Goal: Task Accomplishment & Management: Use online tool/utility

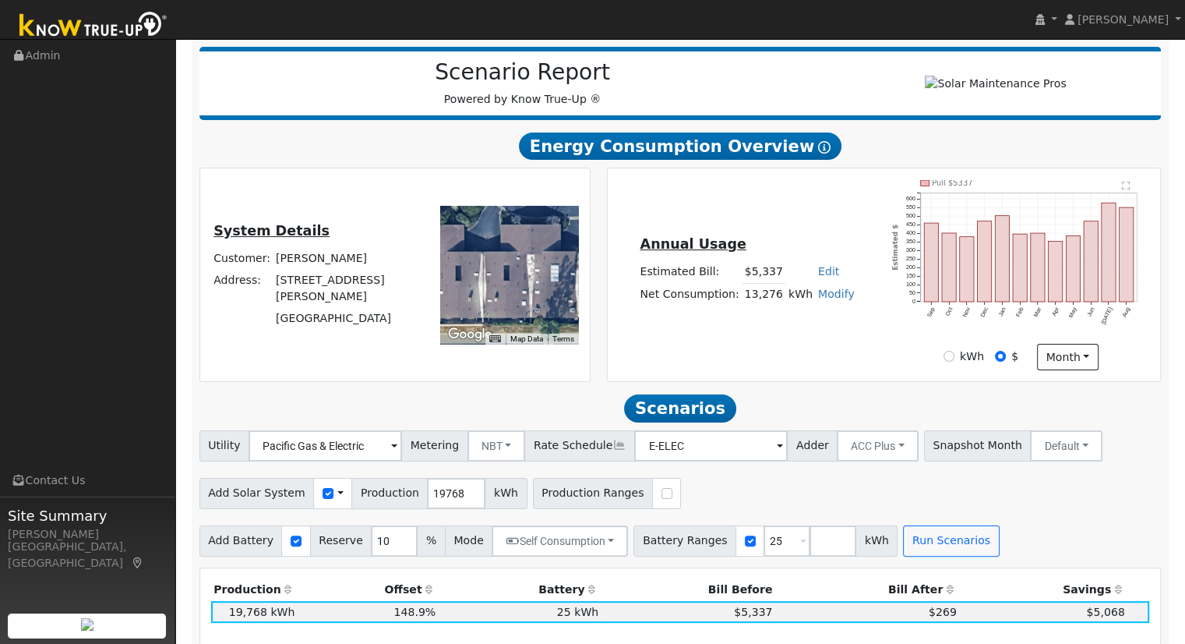
scroll to position [201, 0]
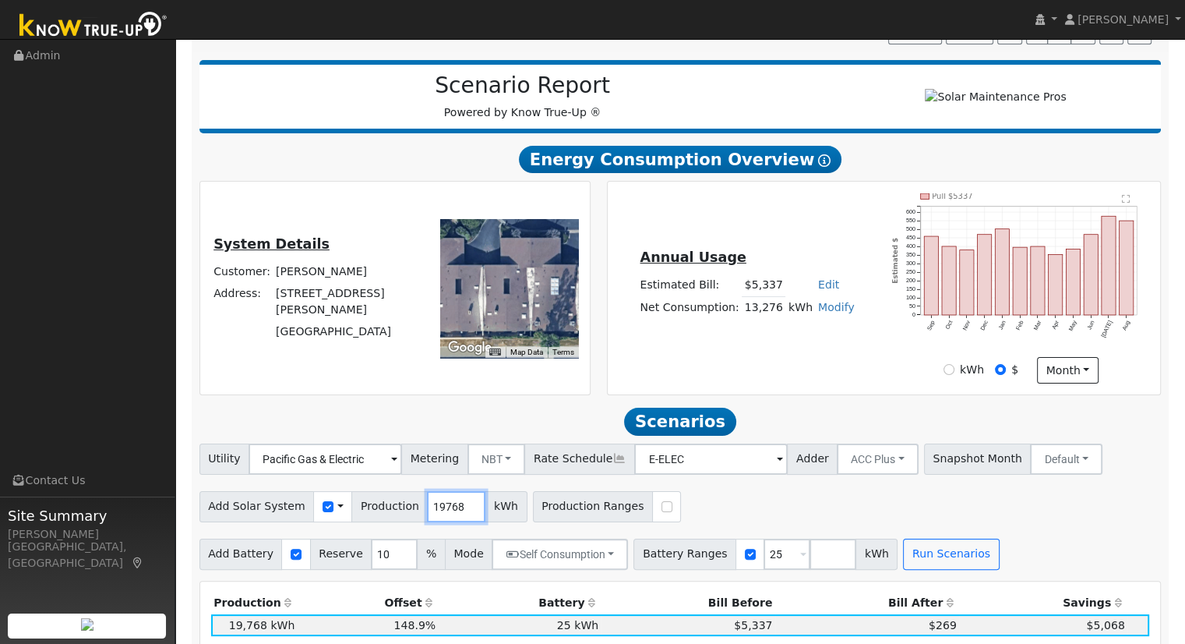
click at [427, 511] on input "19768" at bounding box center [456, 506] width 58 height 31
type input "19507"
click at [686, 519] on div "Add Solar System Use CSV Data Production 19507 kWh Production Ranges" at bounding box center [680, 504] width 968 height 37
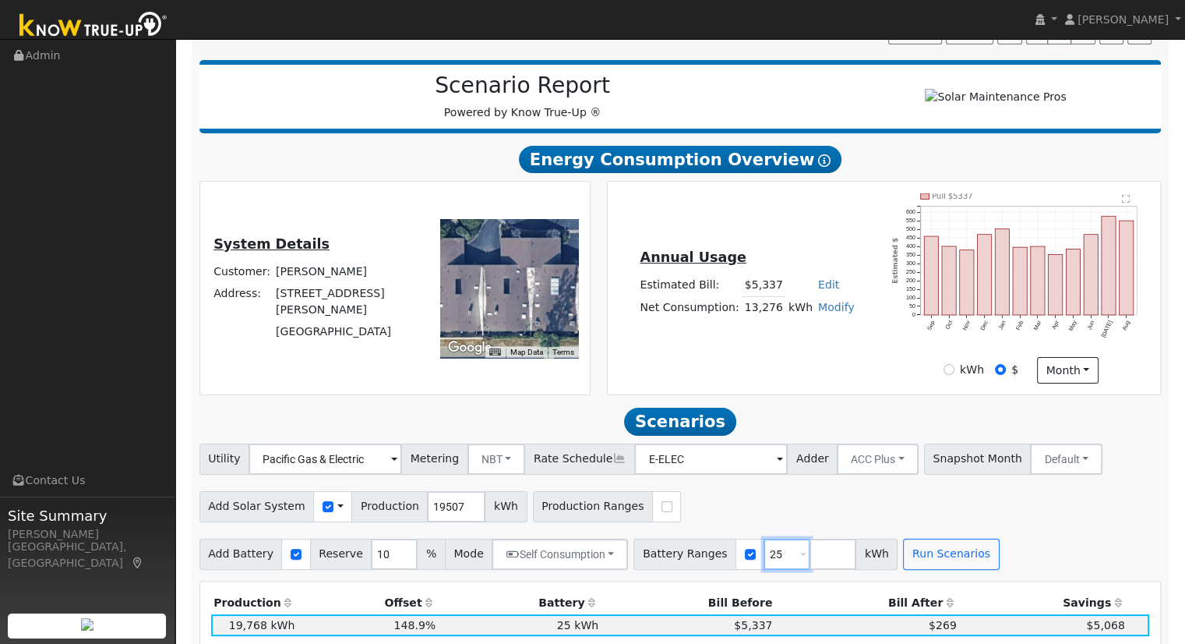
click at [764, 558] on input "25" at bounding box center [787, 553] width 47 height 31
type input "27"
click at [820, 319] on td "Modify Add Consumption Add Electric Vehicle Add Consumption Current: 13276 kWh …" at bounding box center [836, 307] width 42 height 23
click at [821, 313] on link "Modify" at bounding box center [836, 307] width 37 height 12
click at [775, 338] on link "Add Consumption" at bounding box center [778, 331] width 130 height 22
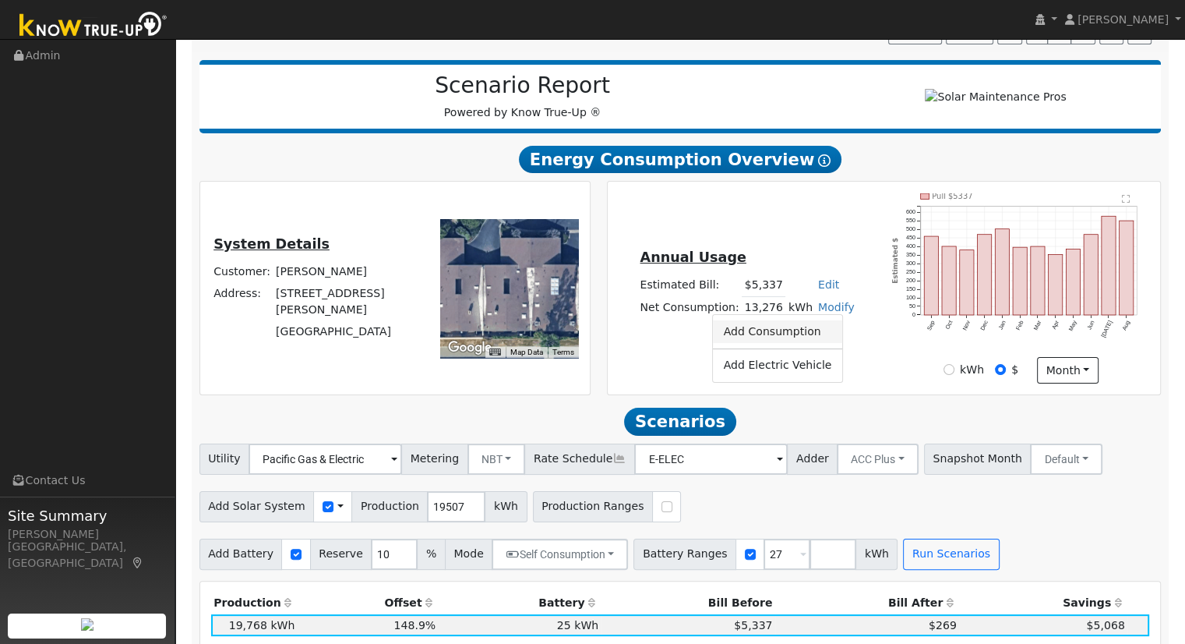
type input "13276"
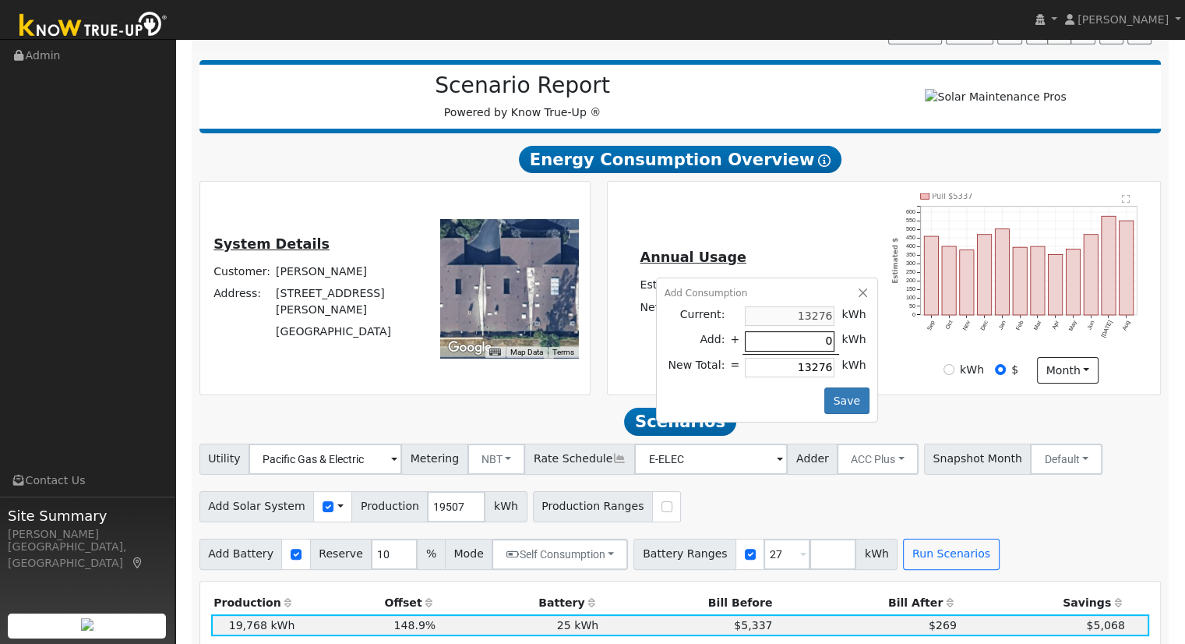
type input "1"
type input "13277"
type input "19"
type input "13295"
type input "195"
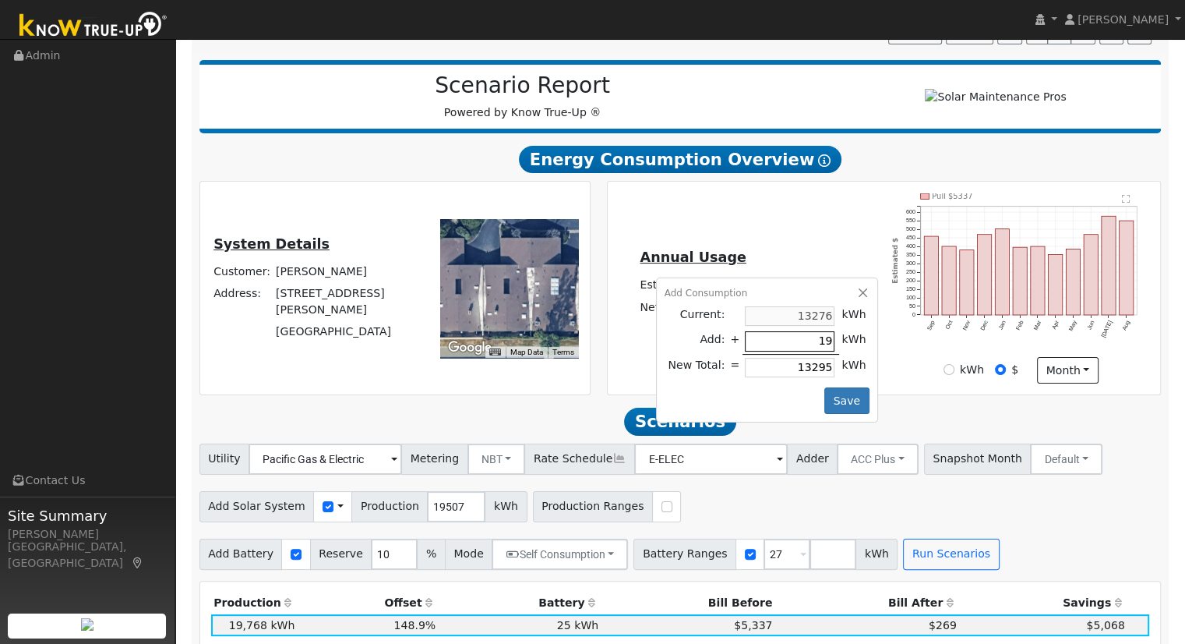
type input "13471"
type input "1950"
type input "15226"
type input "19507"
type input "32783"
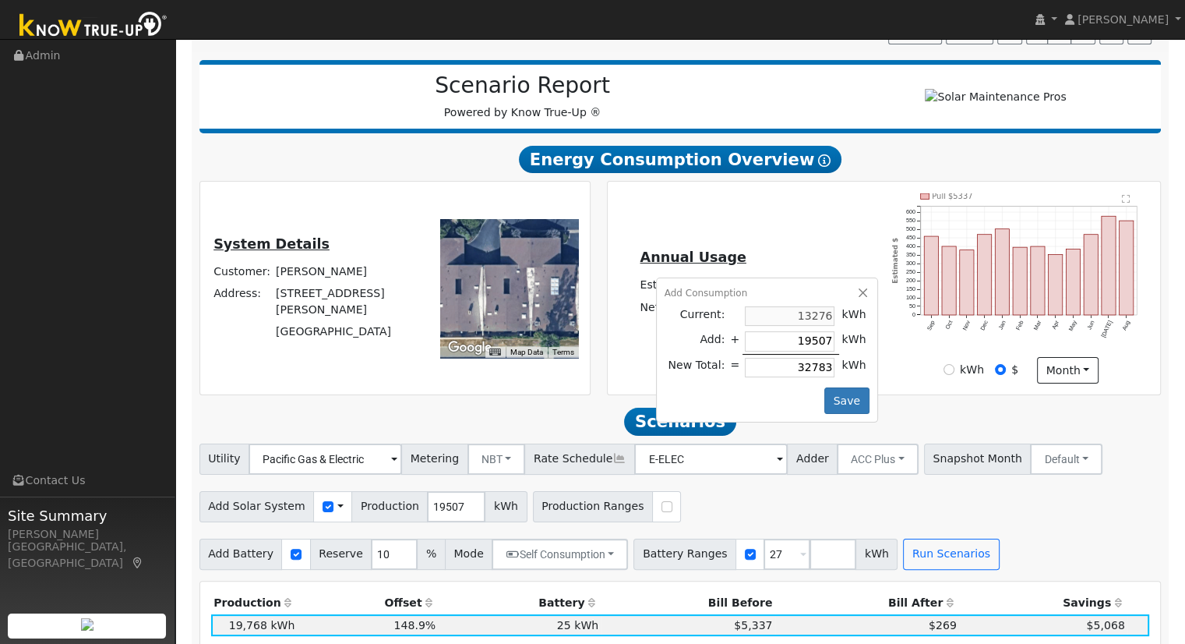
type input "19507"
click at [859, 307] on div "Add Consumption Current: 13276 kWh Add: + 19507 kWh New Total: = 32783 kWh Save" at bounding box center [767, 349] width 222 height 145
click at [857, 300] on div "Add Consumption" at bounding box center [767, 293] width 205 height 14
click at [857, 299] on button "button" at bounding box center [862, 292] width 13 height 13
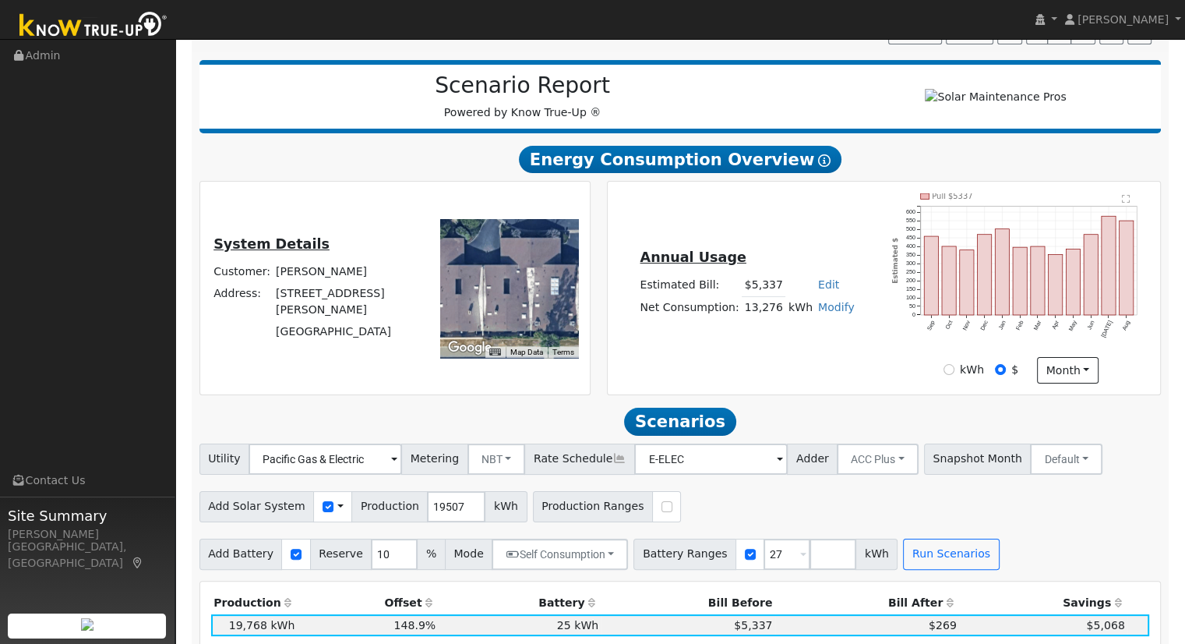
scroll to position [0, 0]
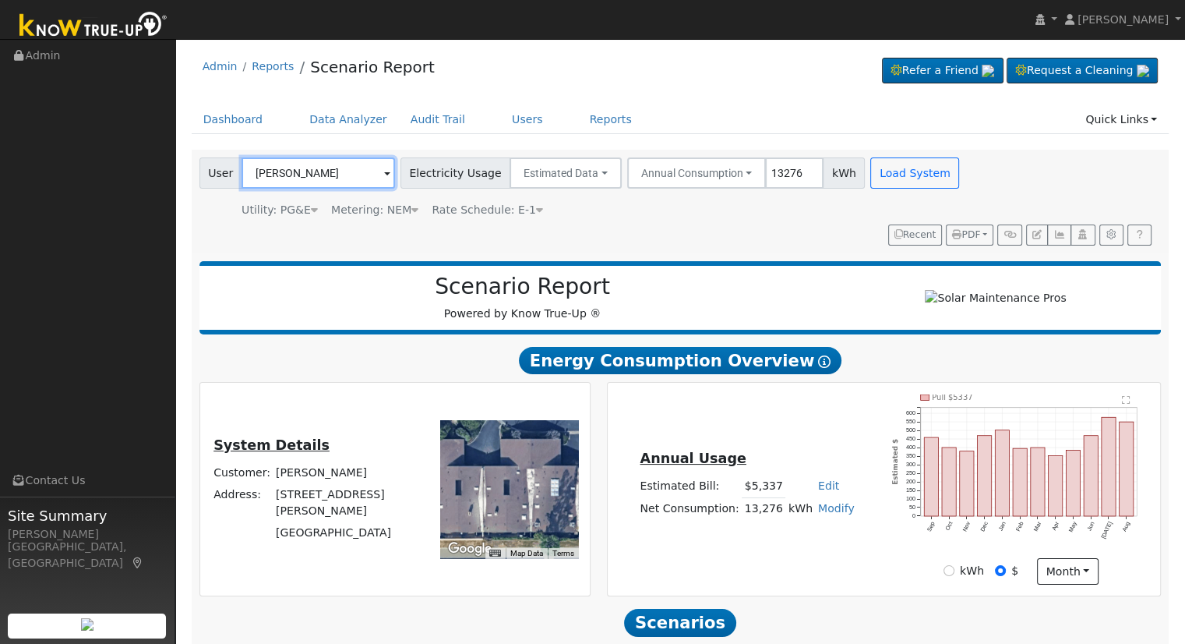
click at [326, 163] on input "[PERSON_NAME]" at bounding box center [319, 172] width 154 height 31
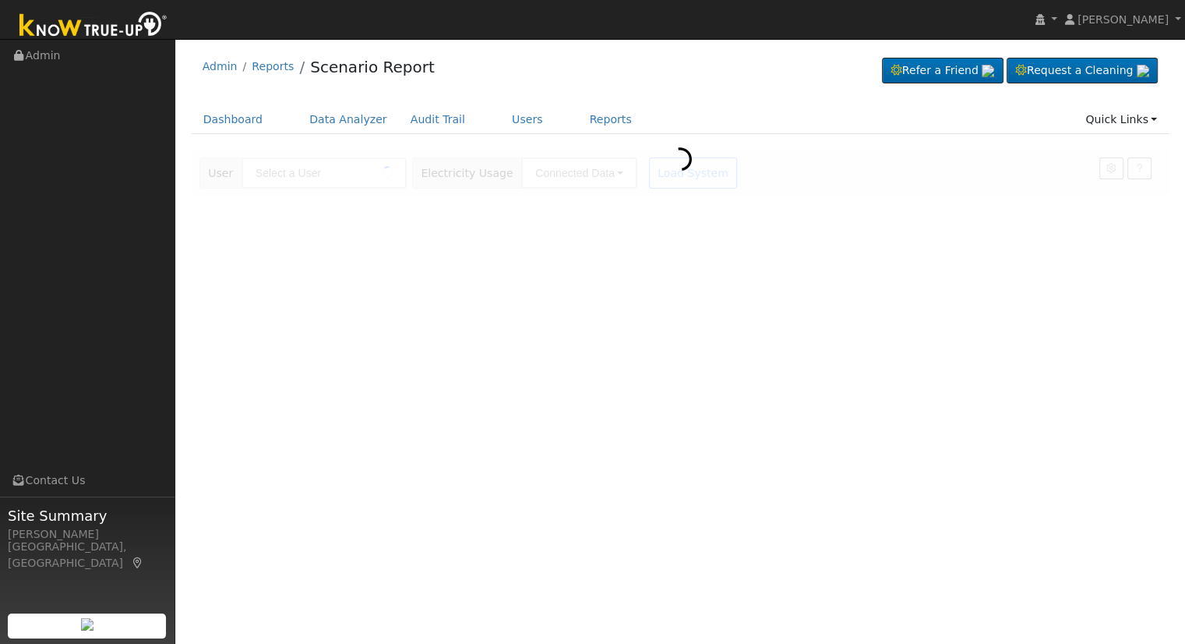
type input "[PERSON_NAME]"
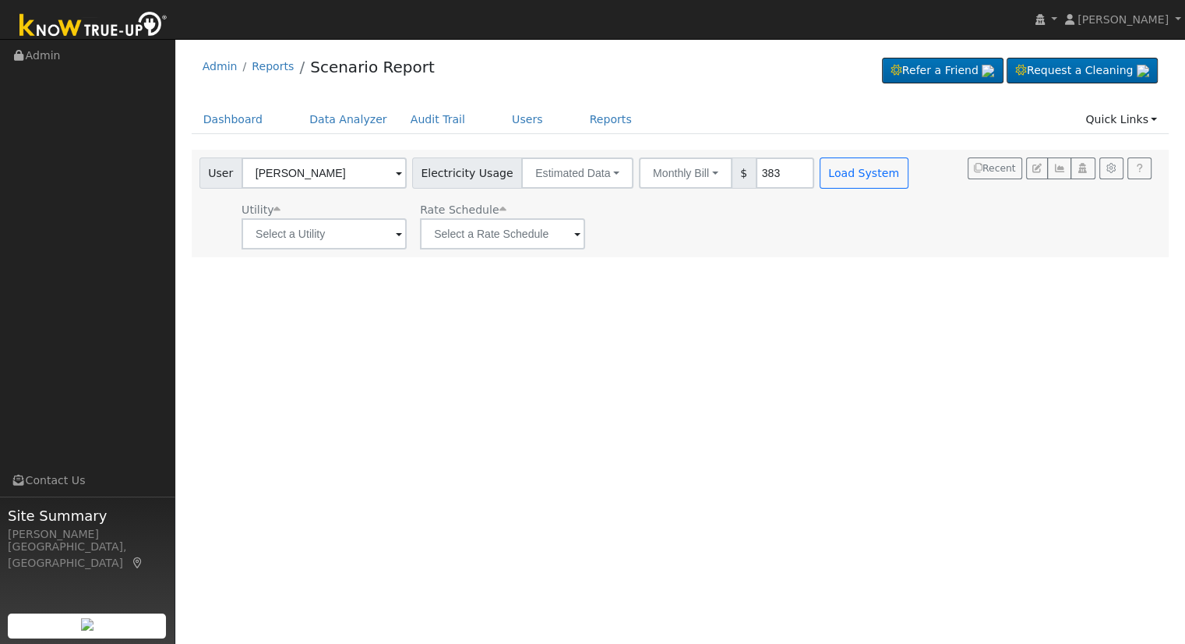
click at [636, 184] on div "Monthly Bill Annual Consumption Monthly Bill $ 383" at bounding box center [726, 172] width 181 height 31
click at [595, 177] on button "Estimated Data" at bounding box center [577, 172] width 112 height 31
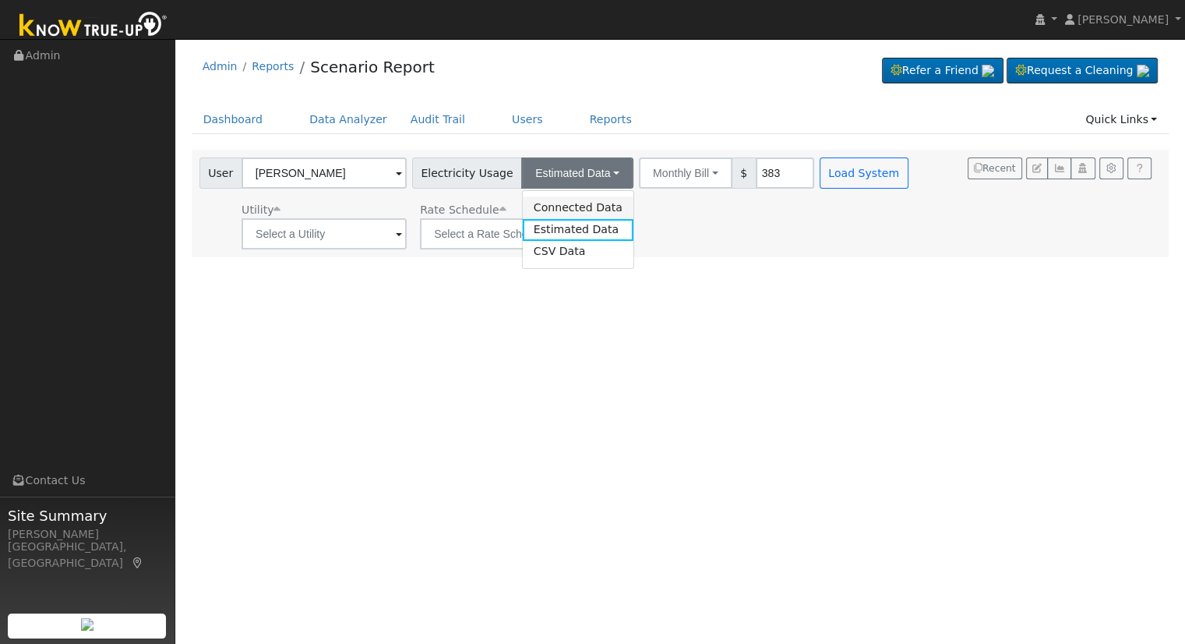
click at [570, 210] on link "Connected Data" at bounding box center [578, 207] width 111 height 22
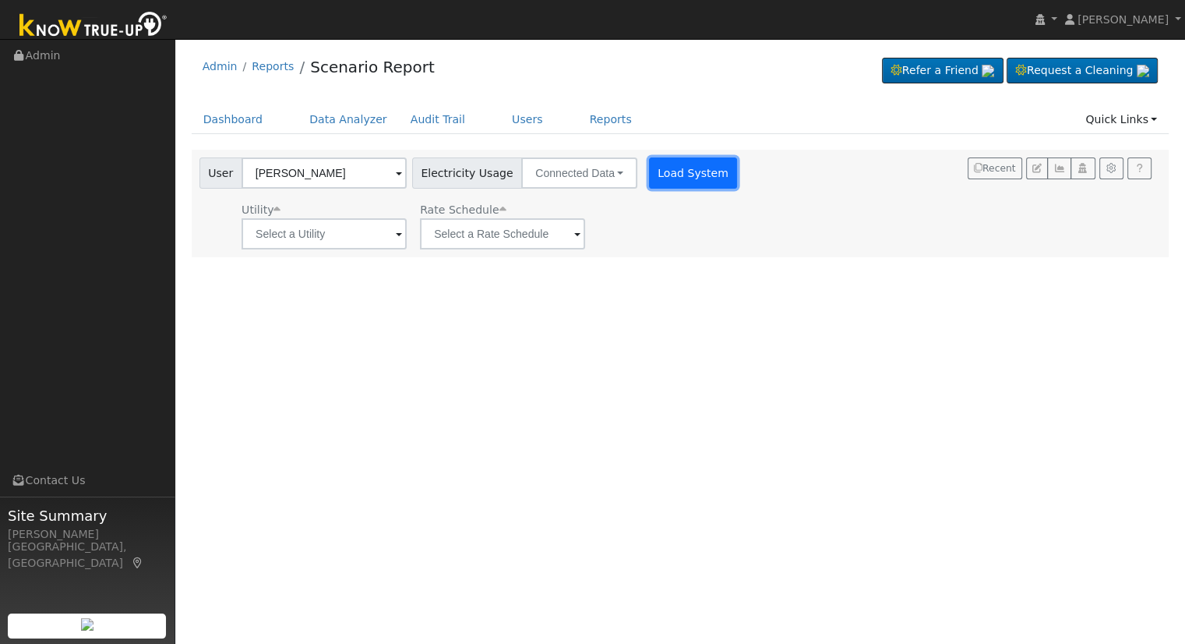
click at [659, 178] on button "Load System" at bounding box center [693, 172] width 89 height 31
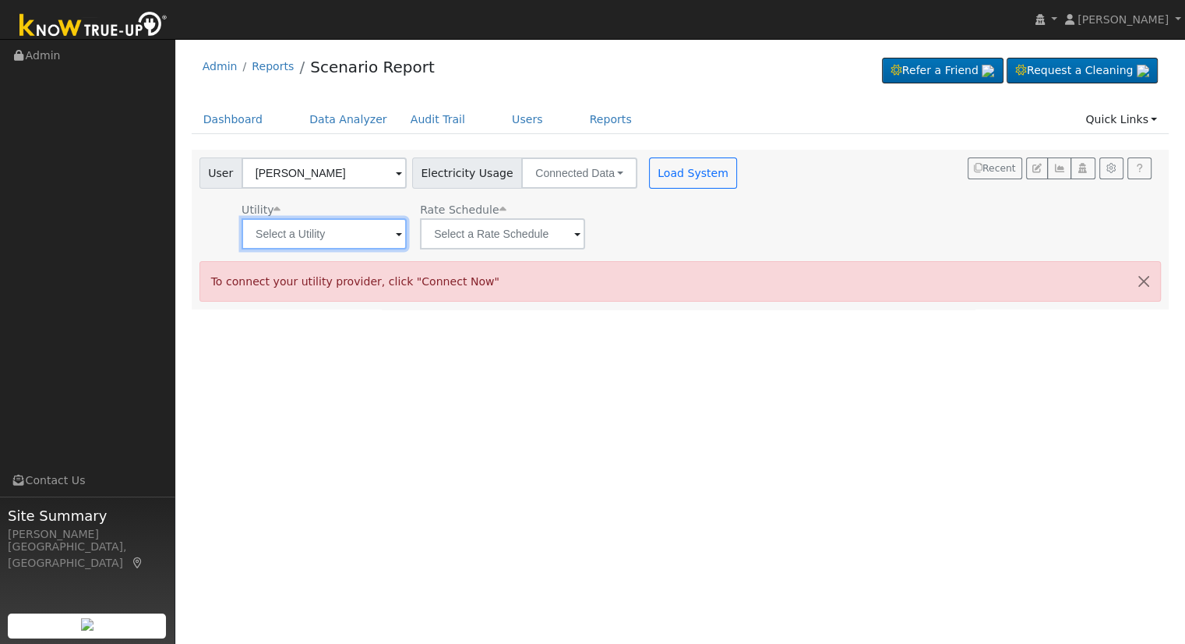
click at [368, 225] on input "text" at bounding box center [324, 233] width 165 height 31
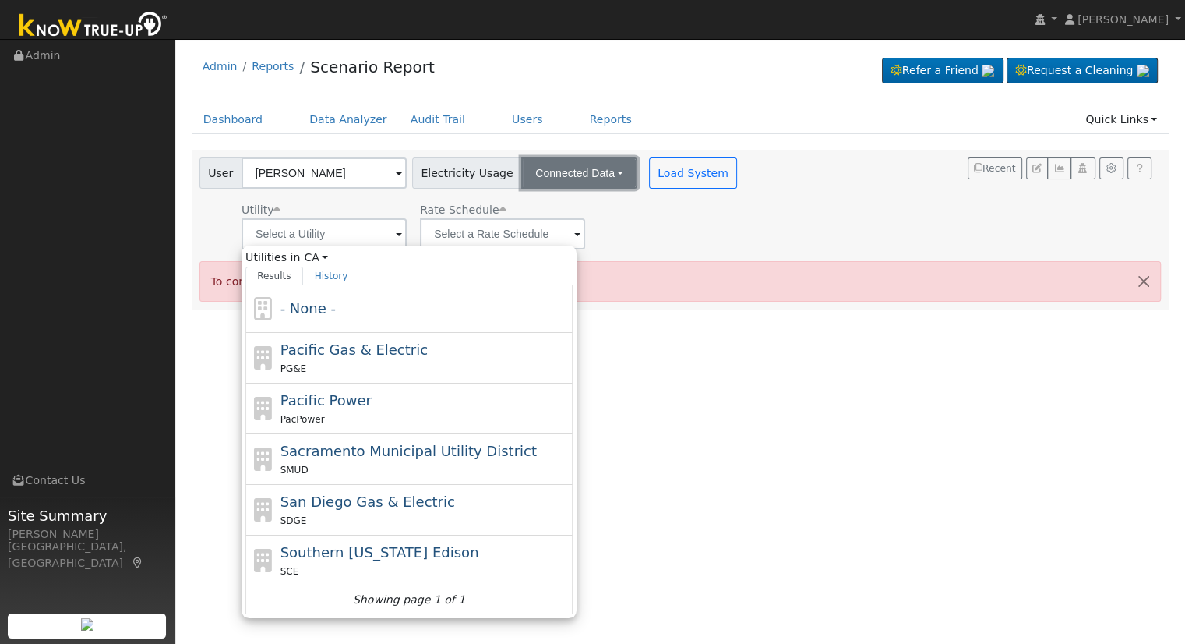
click at [581, 182] on button "Connected Data" at bounding box center [579, 172] width 116 height 31
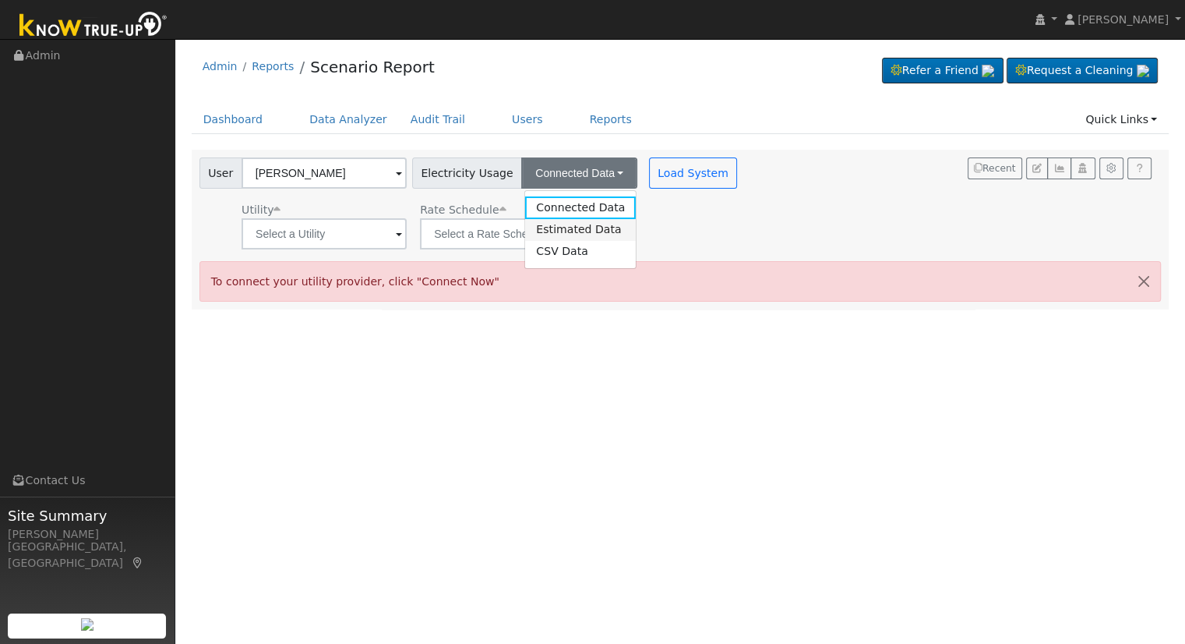
click at [566, 228] on link "Estimated Data" at bounding box center [580, 230] width 111 height 22
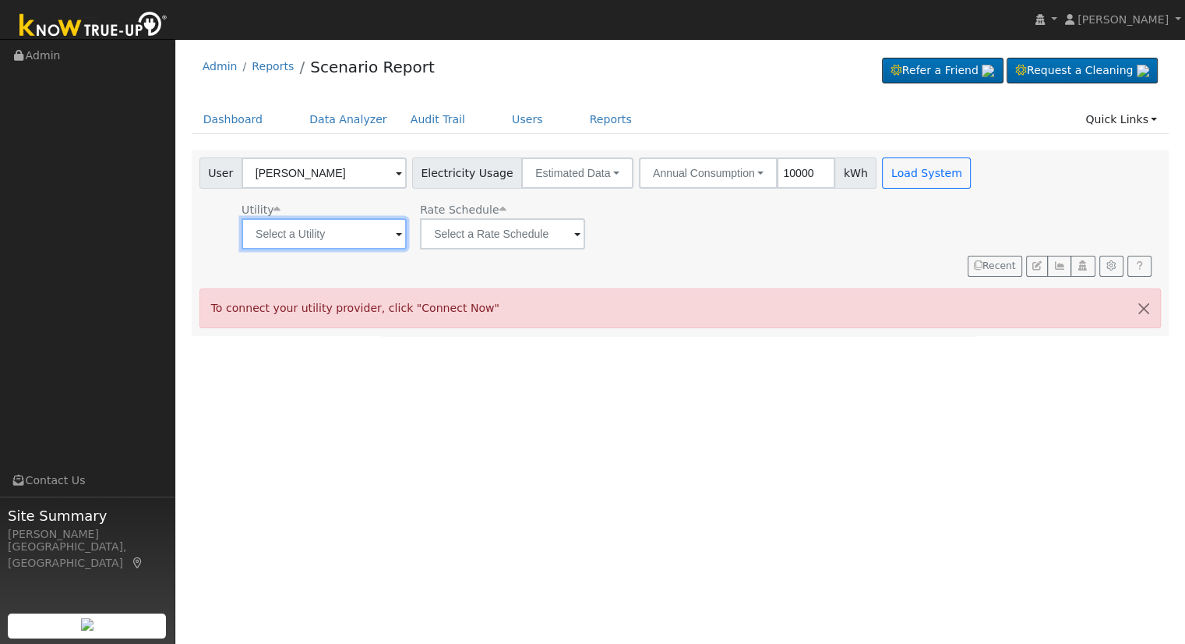
click at [361, 249] on input "text" at bounding box center [324, 233] width 165 height 31
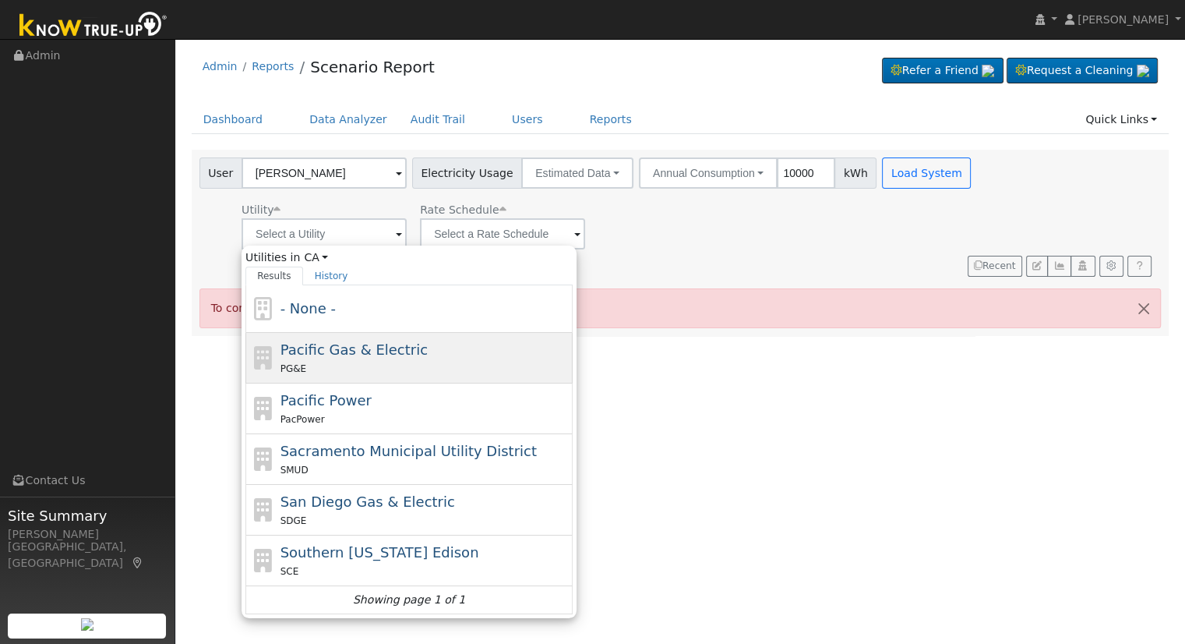
click at [407, 366] on div "PG&E" at bounding box center [425, 368] width 289 height 16
type input "Pacific Gas & Electric"
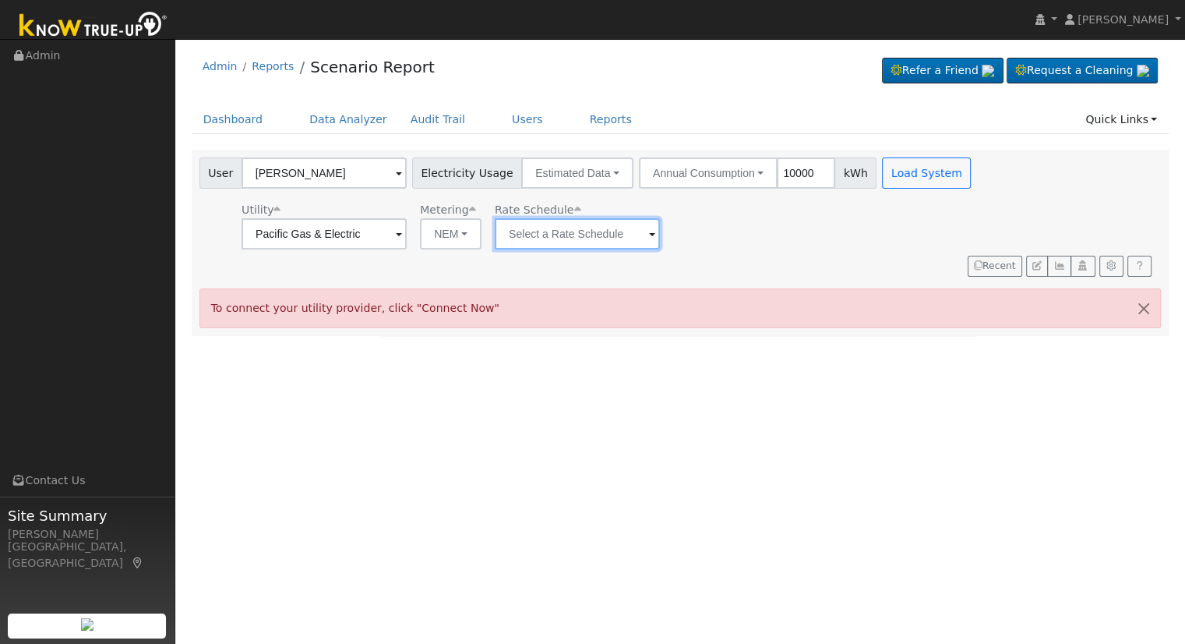
click at [590, 231] on input "text" at bounding box center [577, 233] width 165 height 31
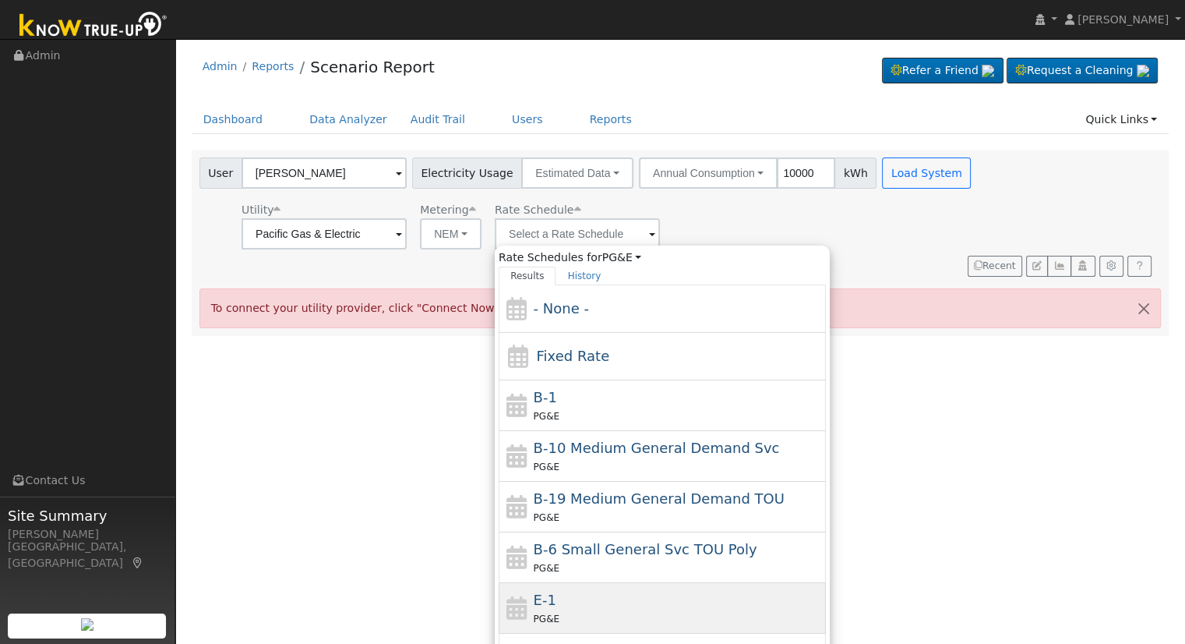
click at [585, 602] on div "E-1 PG&E" at bounding box center [678, 607] width 289 height 37
type input "E-1"
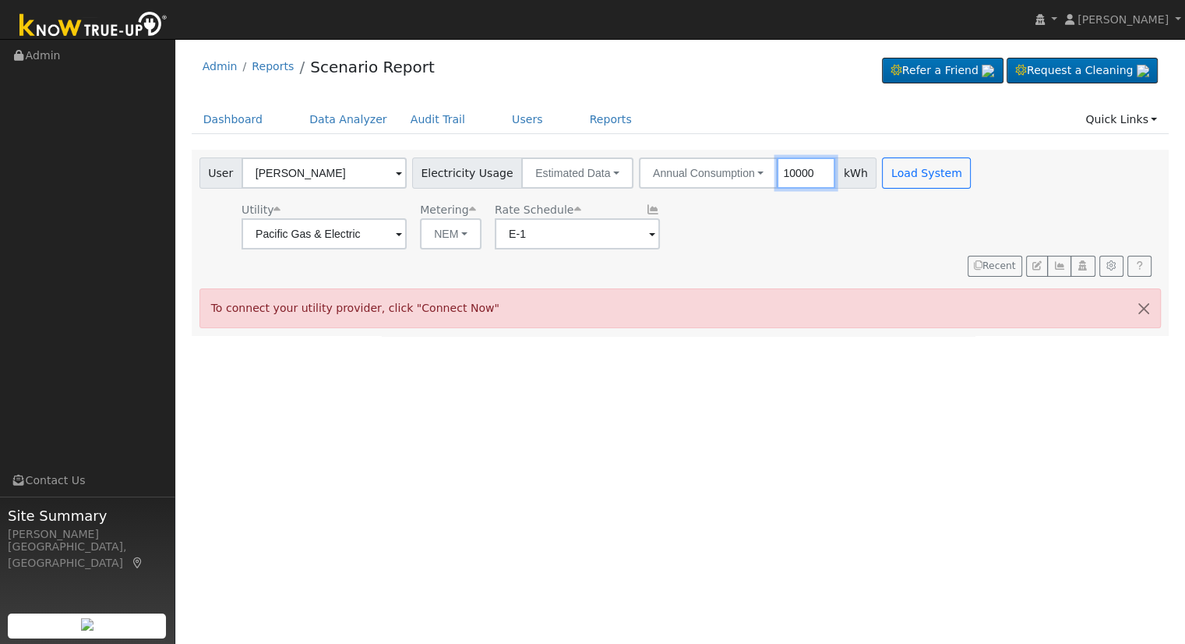
click at [781, 173] on input "10000" at bounding box center [806, 172] width 58 height 31
type input "19507"
